Goal: Transaction & Acquisition: Purchase product/service

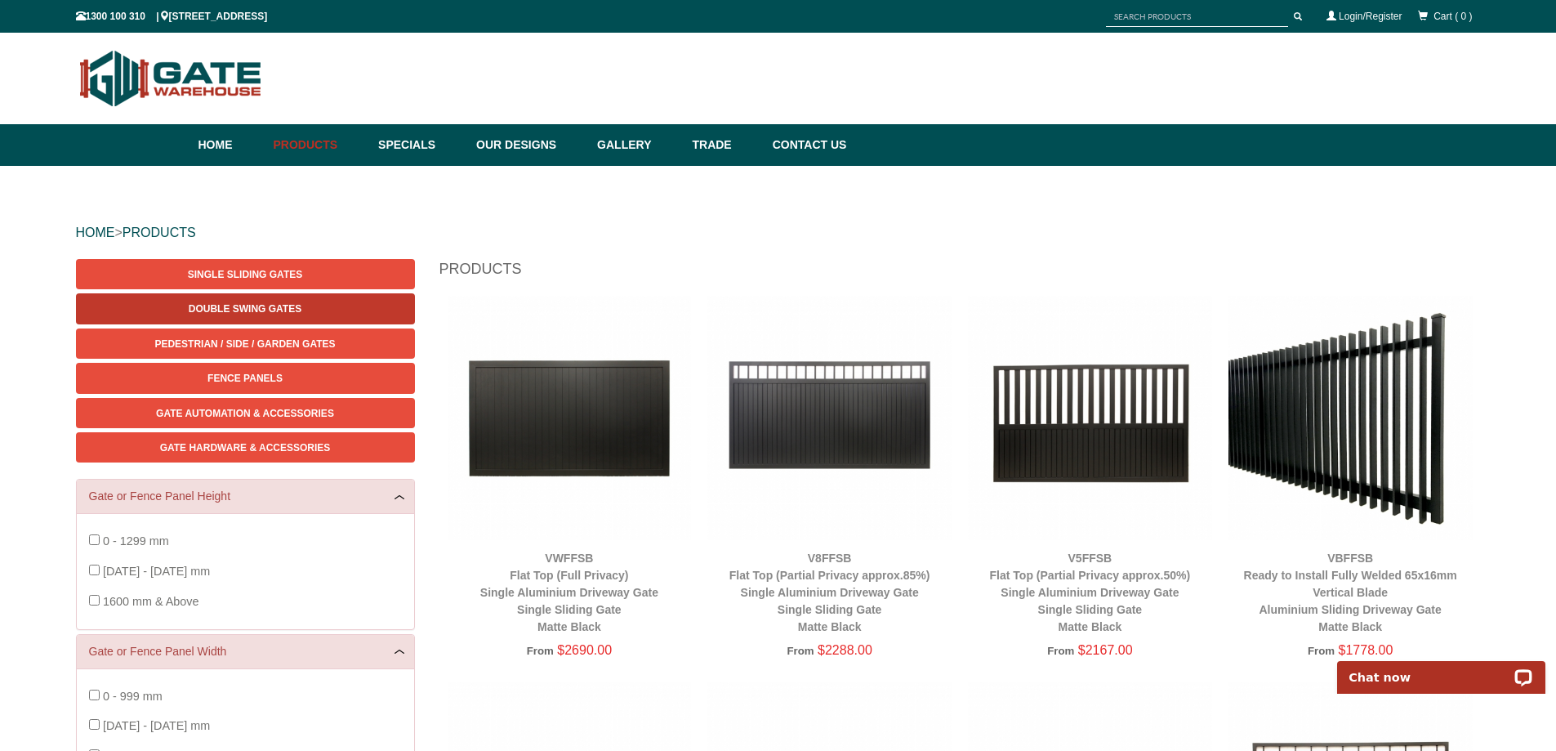
click at [288, 301] on link "Double Swing Gates" at bounding box center [245, 308] width 339 height 30
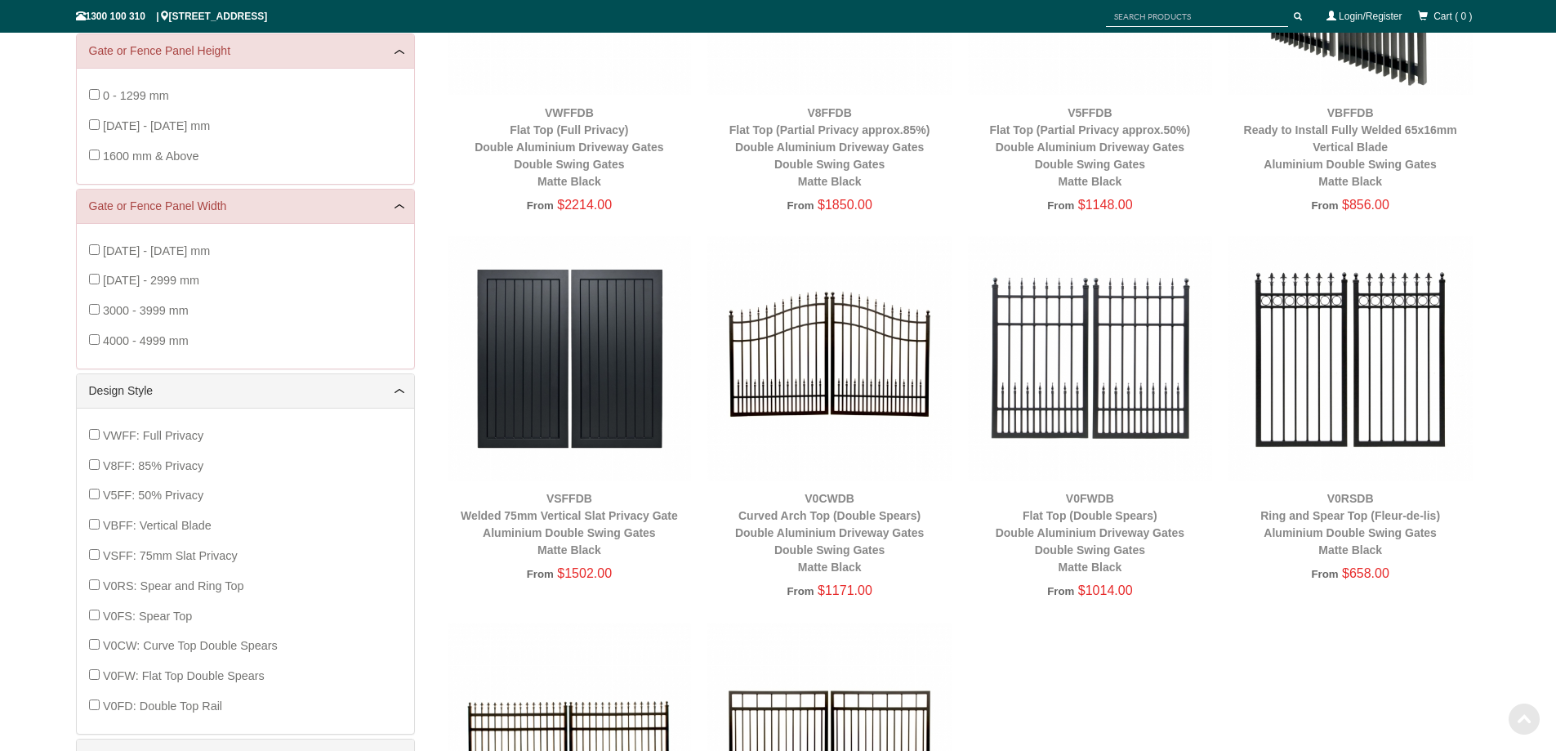
scroll to position [449, 0]
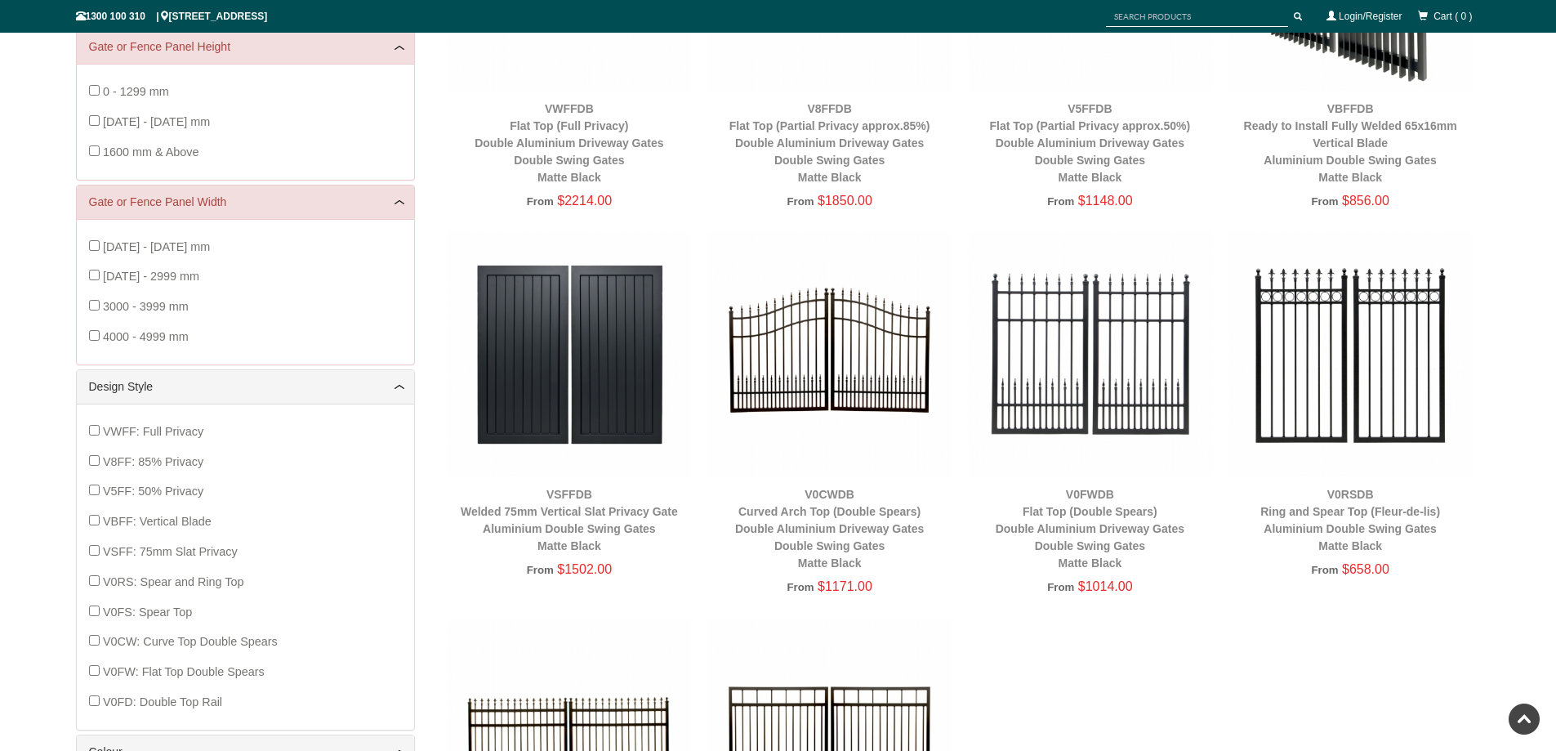
click at [825, 361] on img at bounding box center [829, 354] width 244 height 244
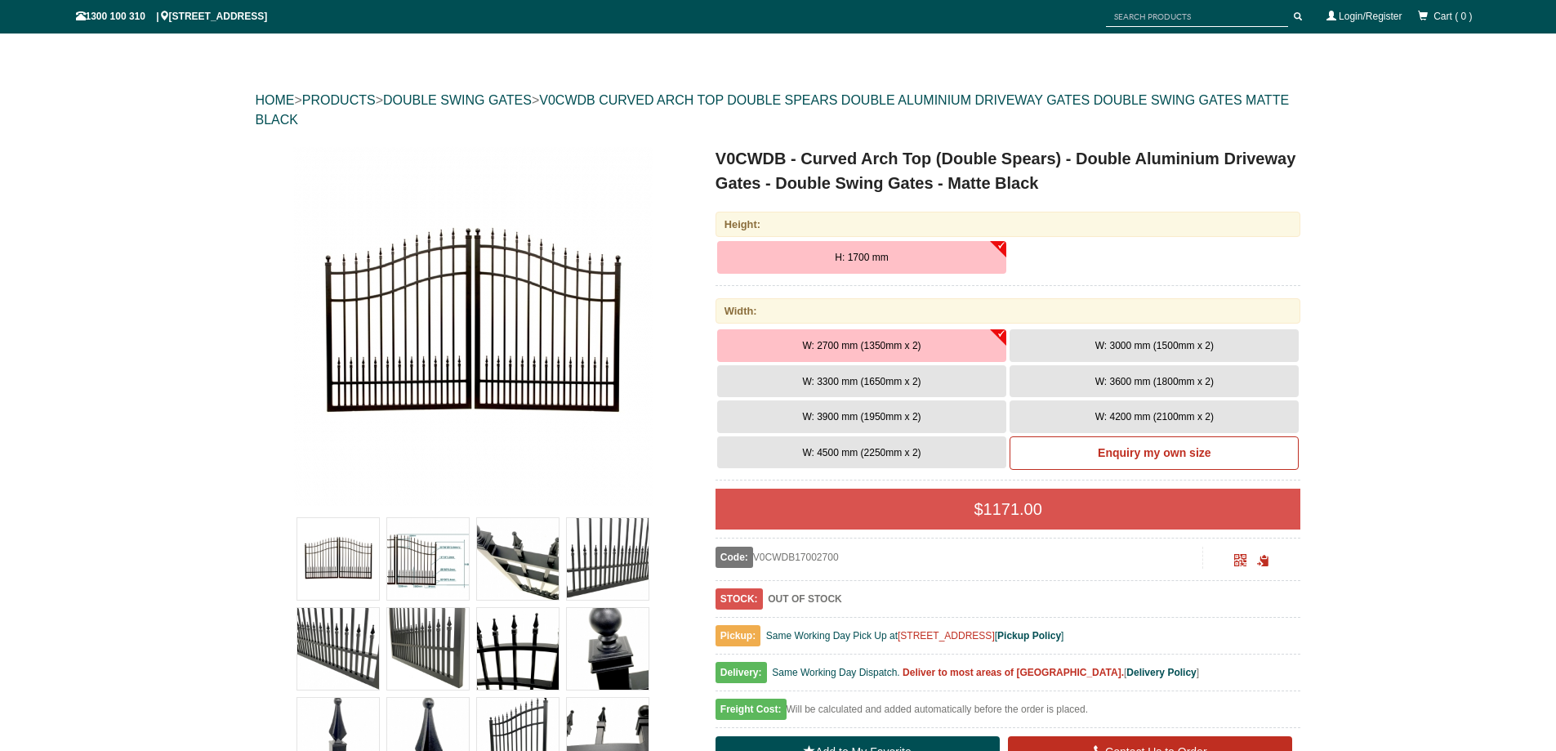
scroll to position [194, 0]
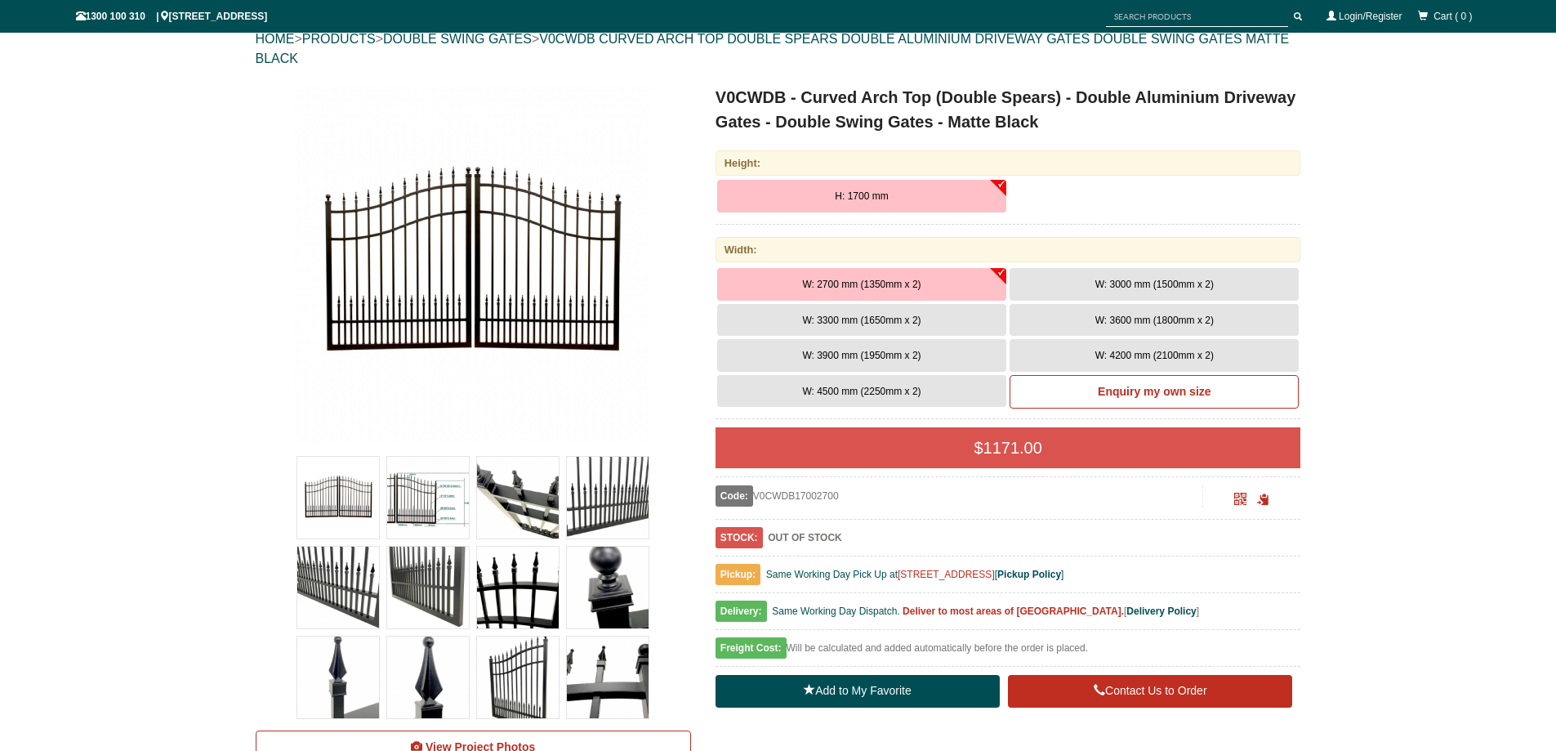
click at [457, 495] on img at bounding box center [428, 498] width 82 height 82
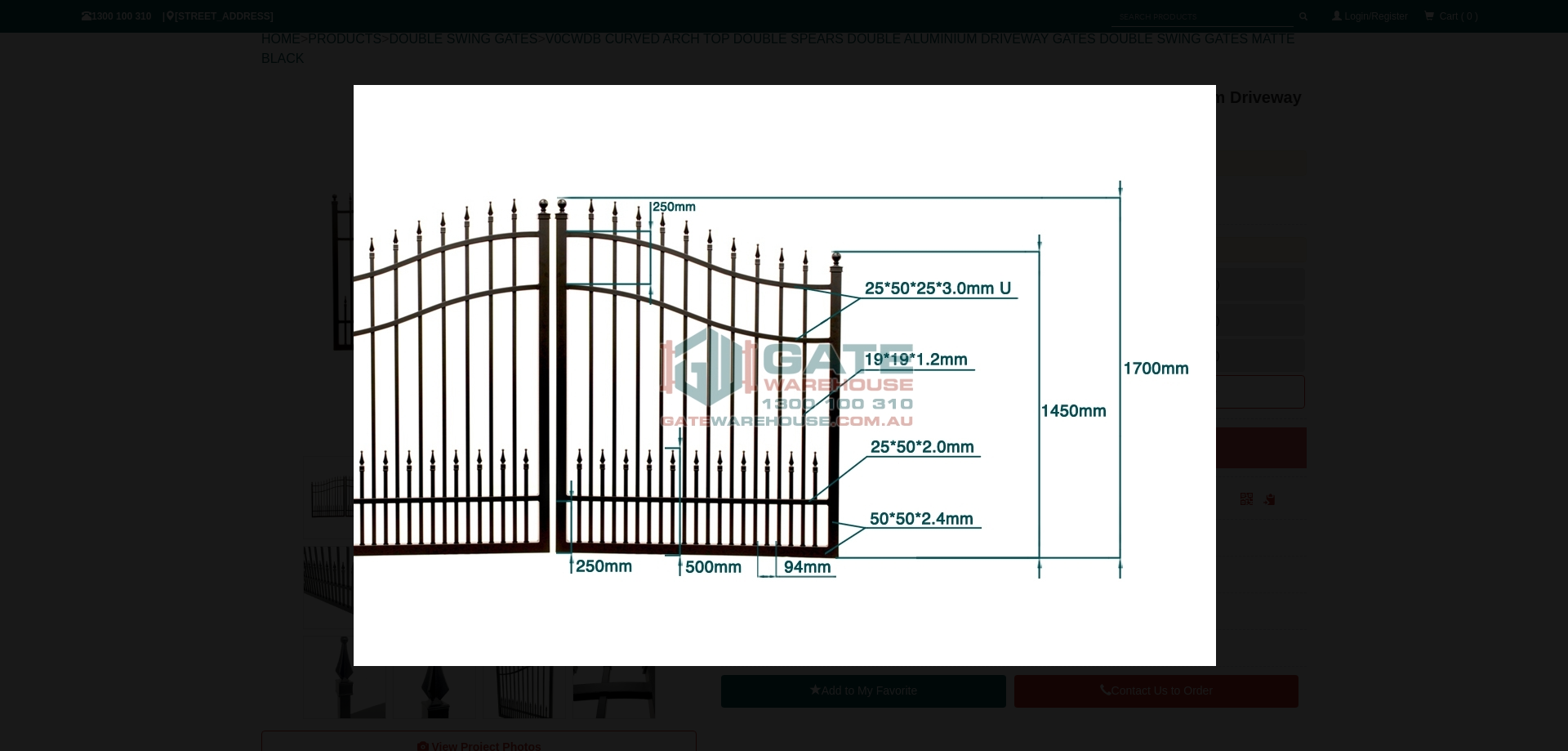
click at [1349, 230] on div at bounding box center [785, 375] width 1568 height 751
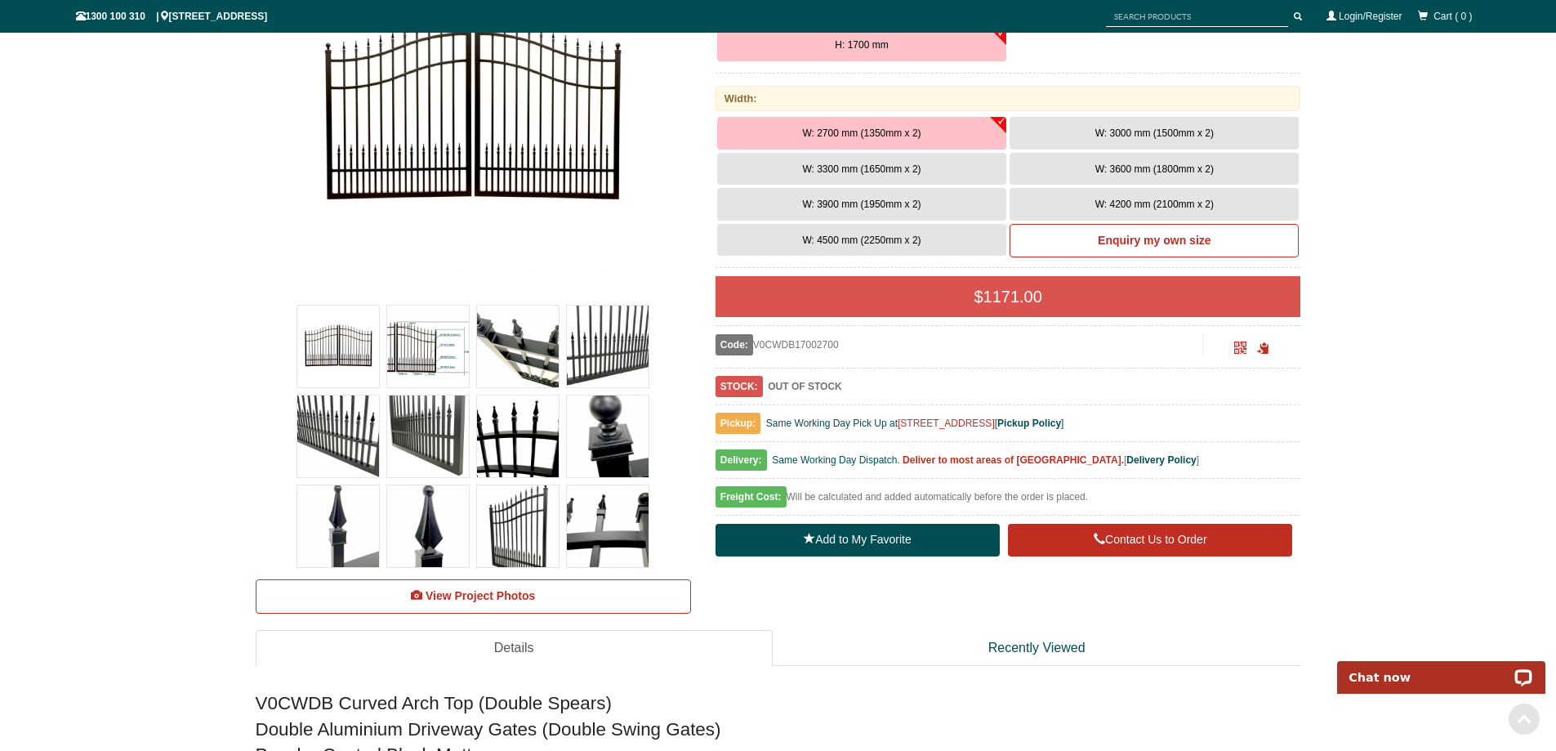
scroll to position [357, 0]
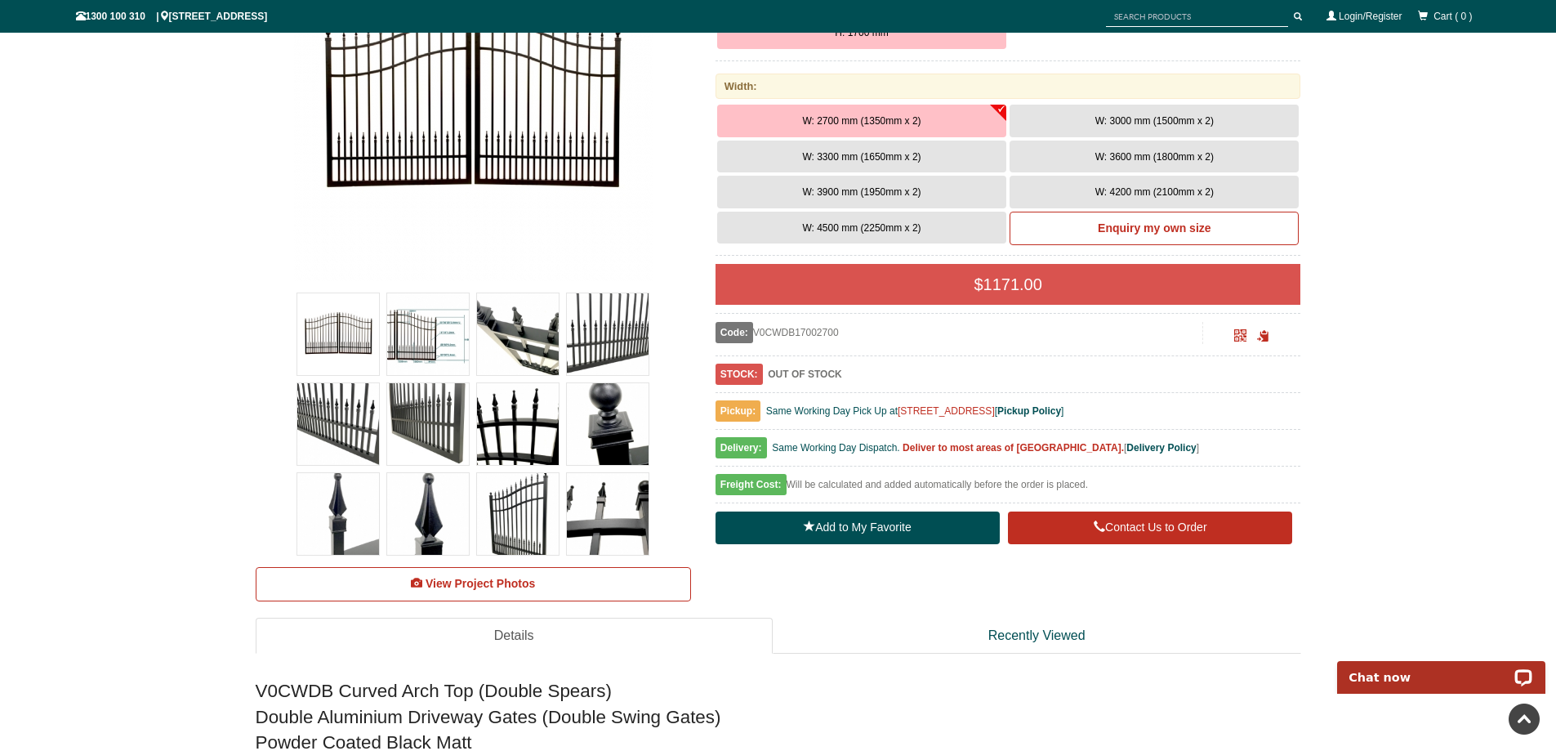
click at [537, 632] on link "Details" at bounding box center [514, 636] width 517 height 37
click at [535, 635] on link "Details" at bounding box center [514, 636] width 517 height 37
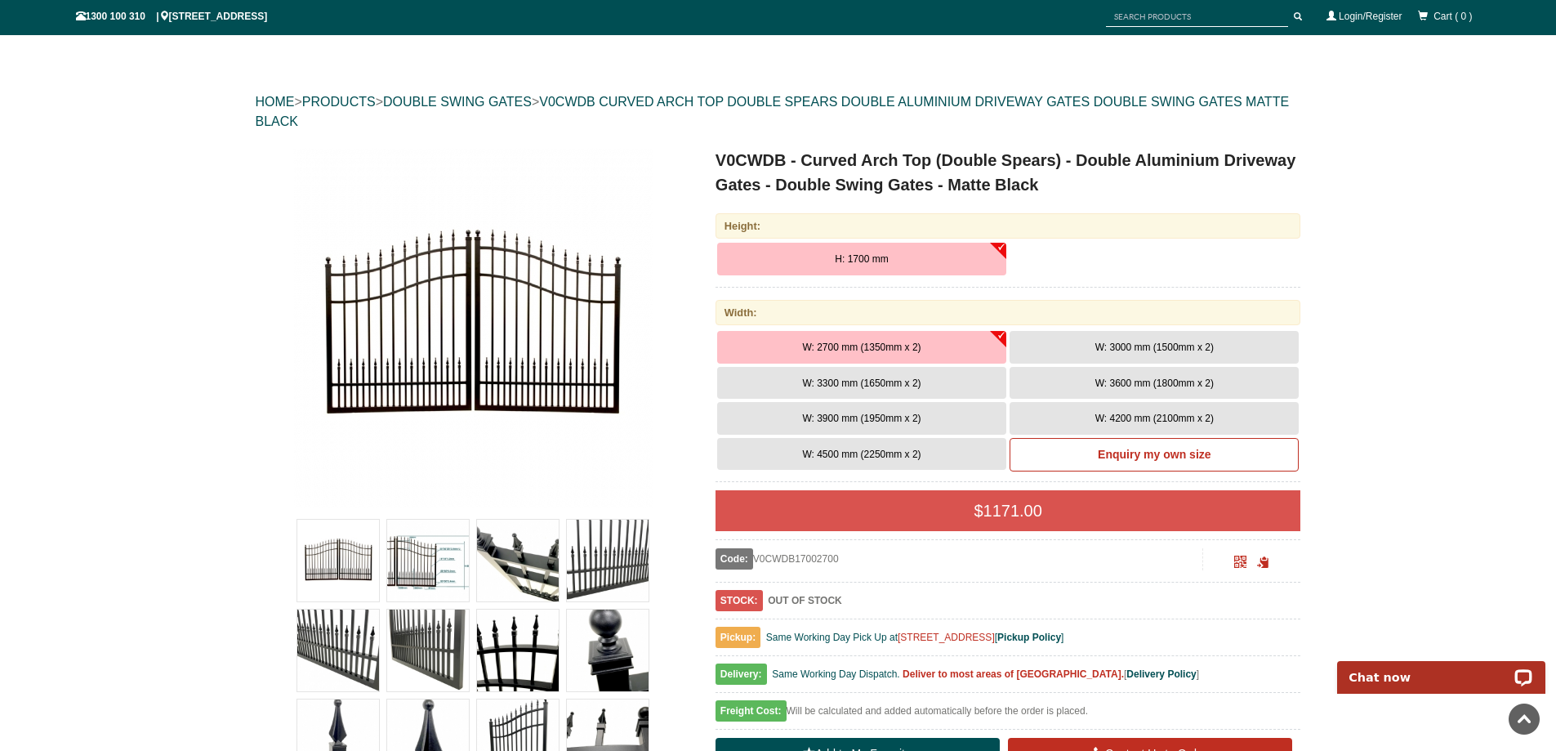
scroll to position [112, 0]
